Goal: Transaction & Acquisition: Purchase product/service

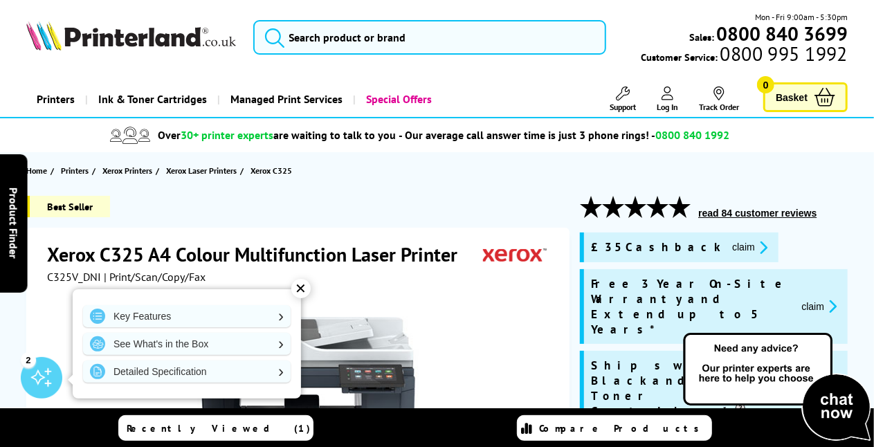
click at [480, 288] on div at bounding box center [299, 440] width 505 height 313
click at [300, 288] on div "✕" at bounding box center [300, 288] width 19 height 19
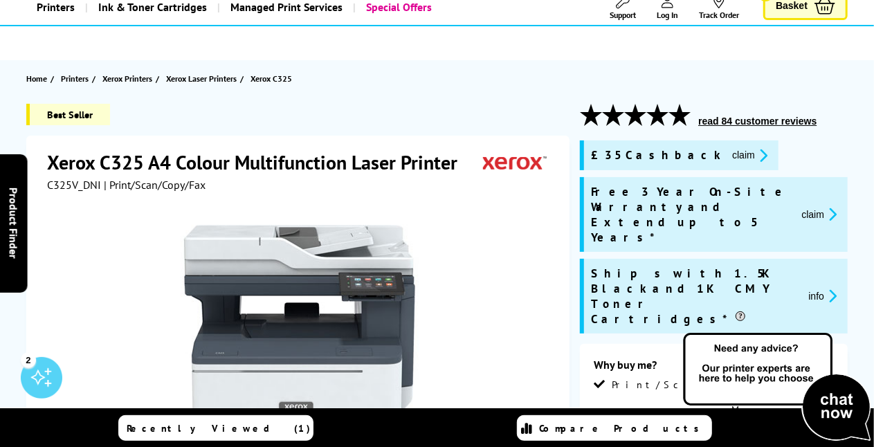
scroll to position [9, 0]
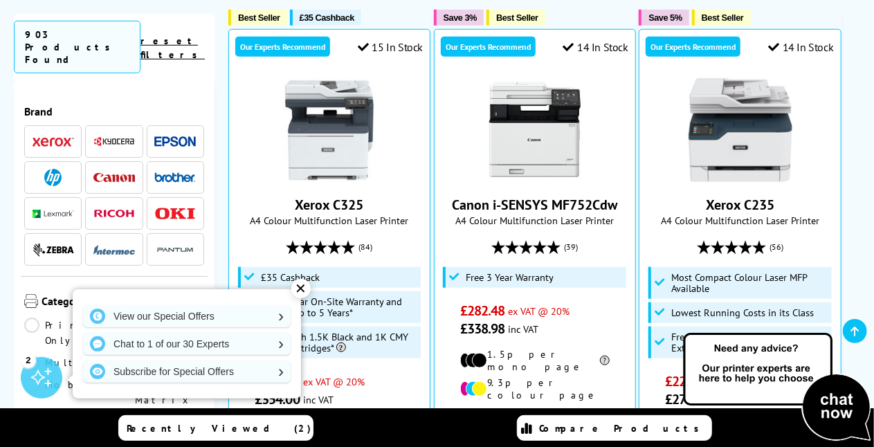
click at [170, 277] on div "Category Print Only Multifunction Mobile Dot Matrix Wide Format" at bounding box center [114, 368] width 187 height 183
click at [303, 285] on div "✕" at bounding box center [300, 288] width 19 height 19
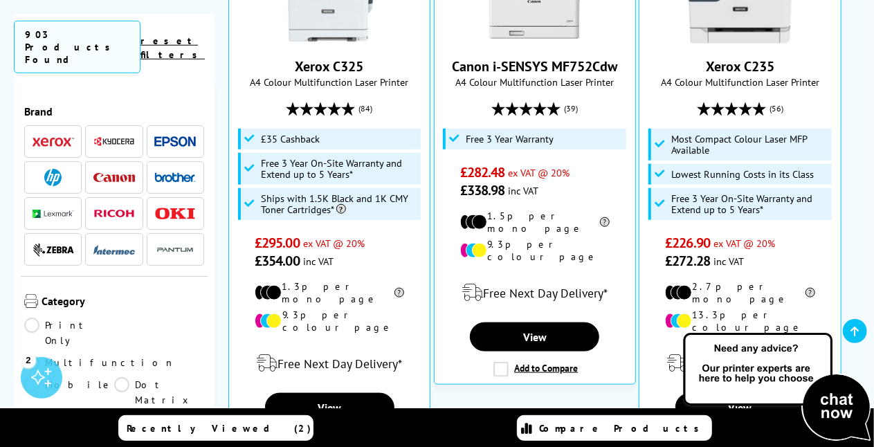
scroll to position [656, 0]
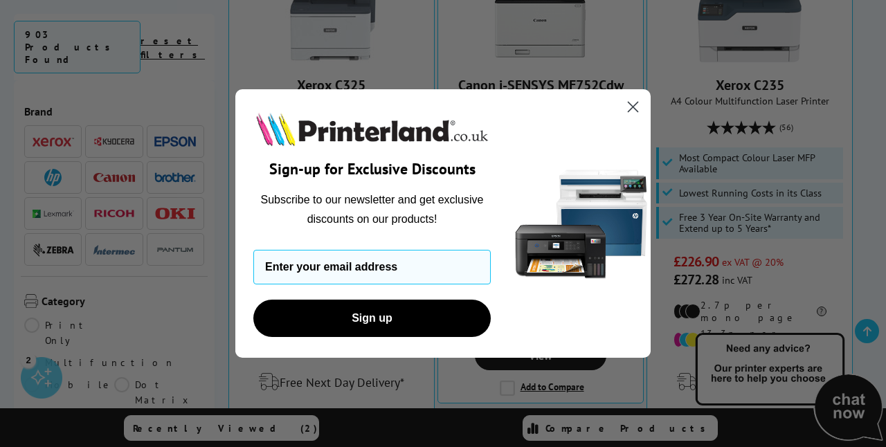
click at [634, 107] on circle "Close dialog" at bounding box center [633, 107] width 23 height 23
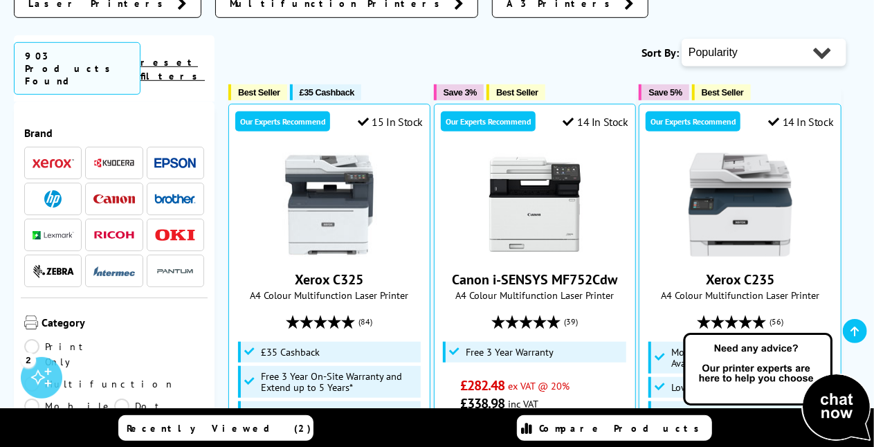
scroll to position [433, 0]
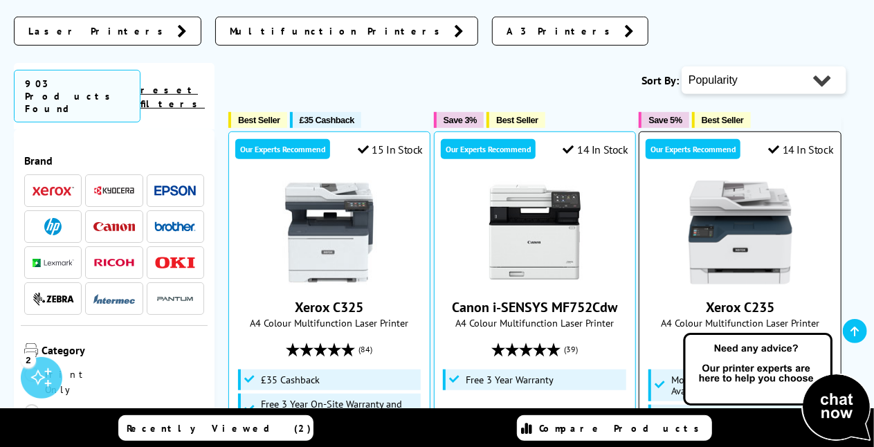
click at [732, 217] on img at bounding box center [741, 233] width 104 height 104
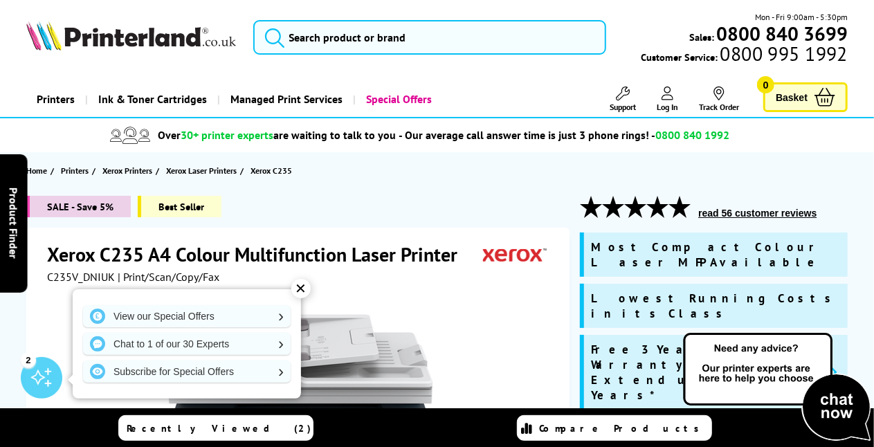
click at [303, 288] on div "✕" at bounding box center [300, 288] width 19 height 19
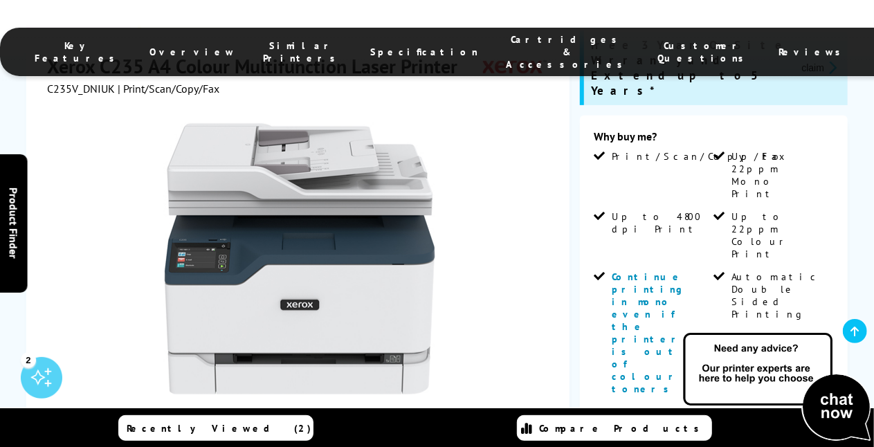
scroll to position [296, 0]
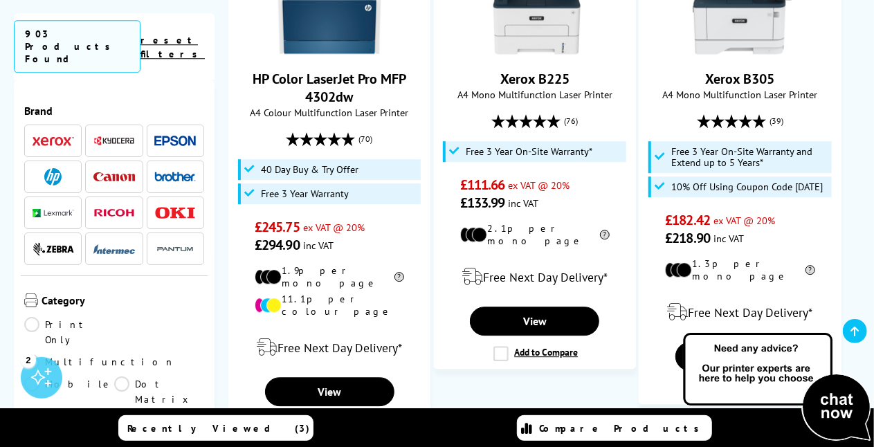
scroll to position [1866, 0]
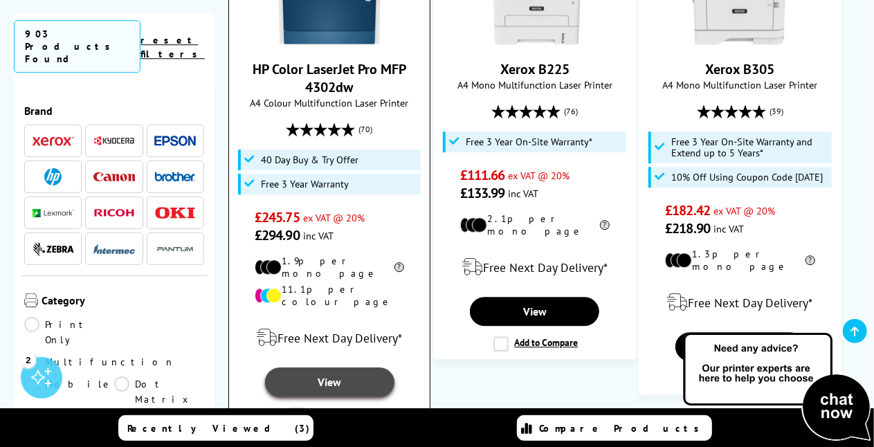
click at [334, 368] on link "View" at bounding box center [329, 382] width 129 height 29
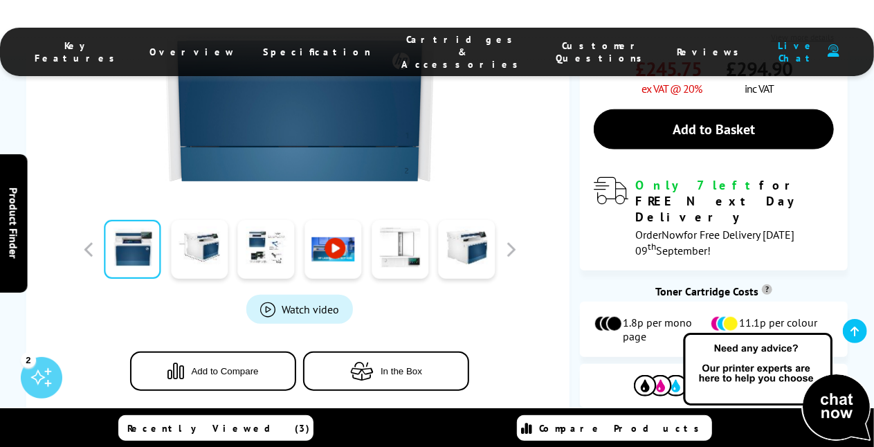
scroll to position [573, 0]
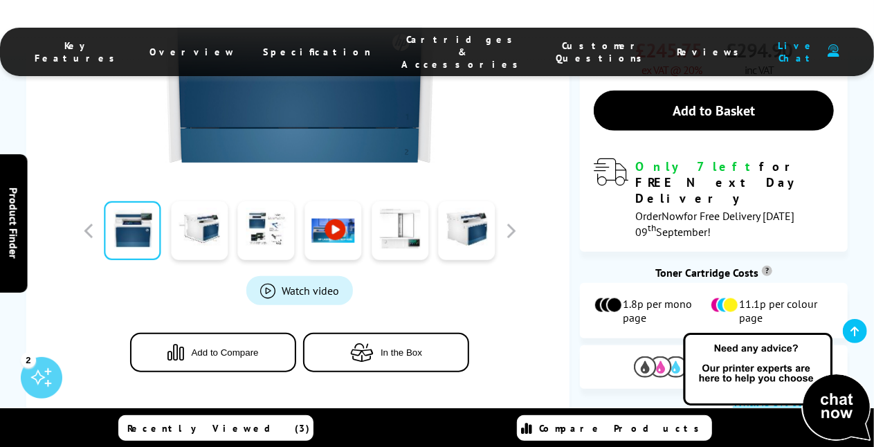
click at [726, 361] on span "View Cartridges" at bounding box center [752, 367] width 84 height 12
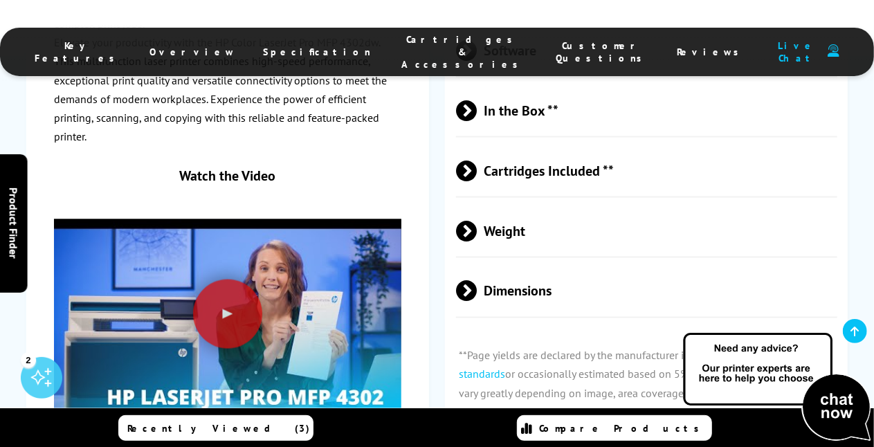
scroll to position [3784, 0]
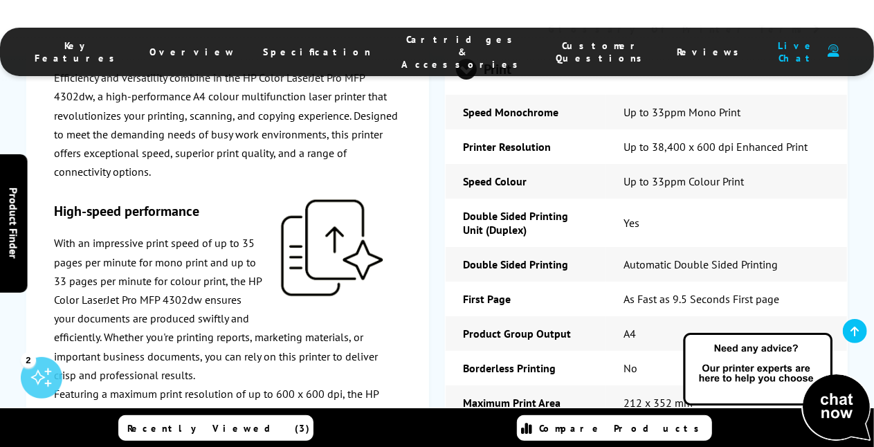
scroll to position [2361, 0]
